Goal: Find specific page/section: Find specific page/section

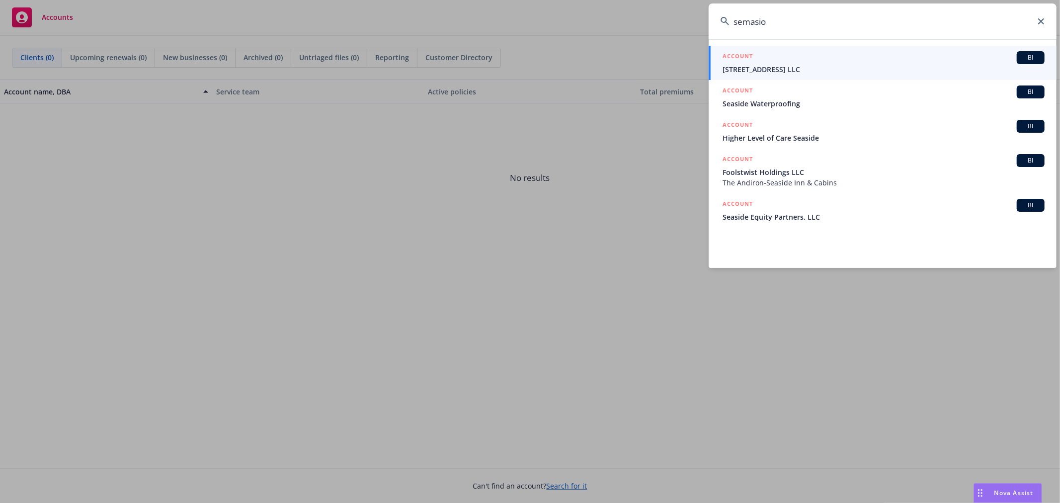
drag, startPoint x: 819, startPoint y: 22, endPoint x: 209, endPoint y: 27, distance: 610.0
click at [161, 35] on div "semasio ACCOUNT BI 219 South Seaside Drive LLC ACCOUNT BI Seaside Waterproofing…" at bounding box center [530, 251] width 1060 height 503
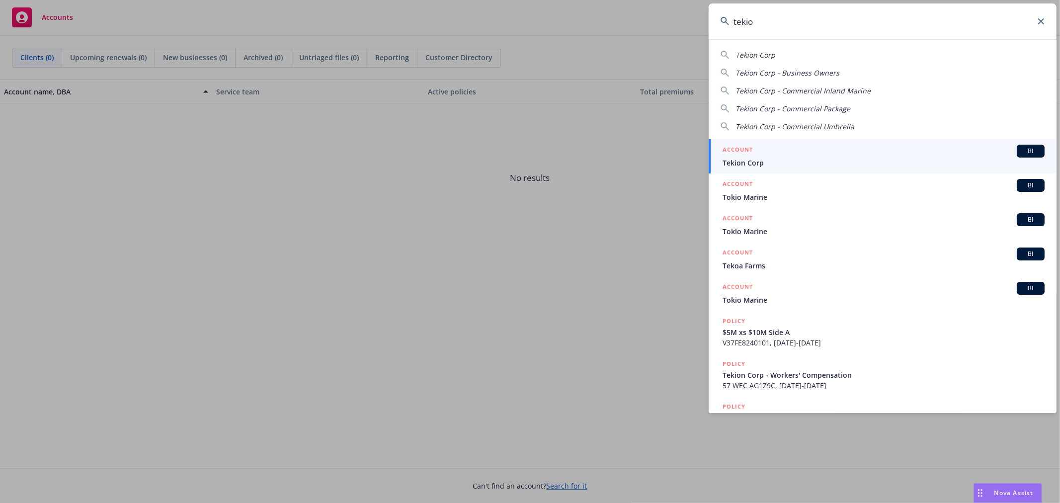
type input "tekio"
drag, startPoint x: 764, startPoint y: 23, endPoint x: 136, endPoint y: 22, distance: 627.4
click at [136, 22] on div "tekio Tekion Corp Tekion Corp - Business Owners Tekion Corp - Commercial Inland…" at bounding box center [530, 251] width 1060 height 503
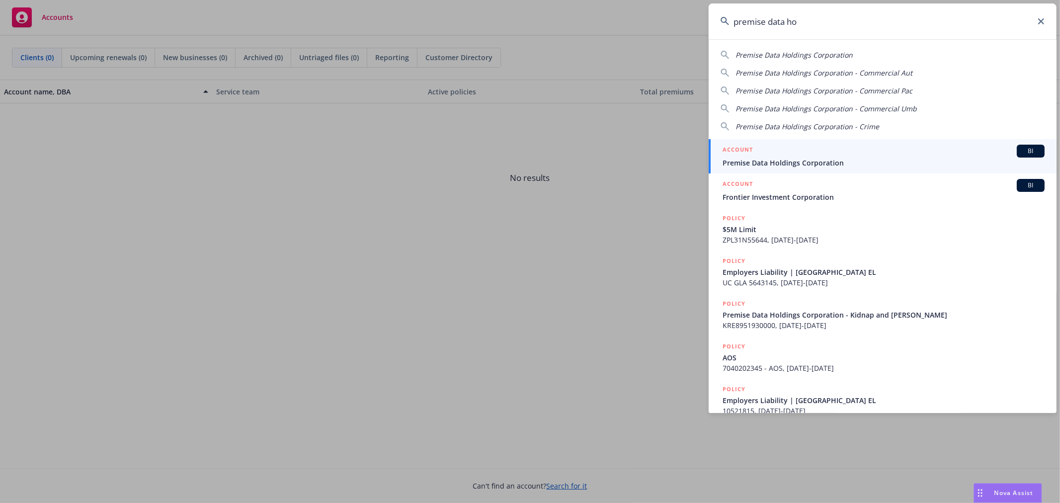
type input "premise data ho"
click at [755, 168] on link "ACCOUNT BI Premise Data Holdings Corporation" at bounding box center [883, 156] width 348 height 34
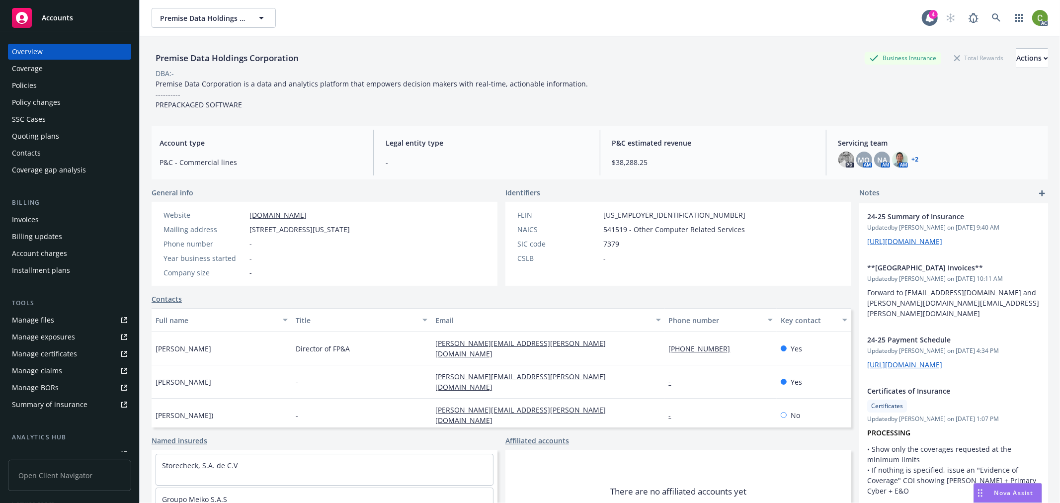
click at [63, 221] on div "Invoices" at bounding box center [69, 220] width 115 height 16
